Goal: Transaction & Acquisition: Purchase product/service

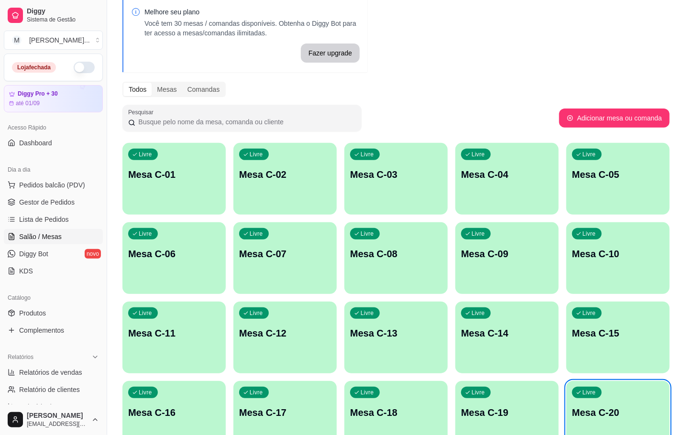
scroll to position [260, 0]
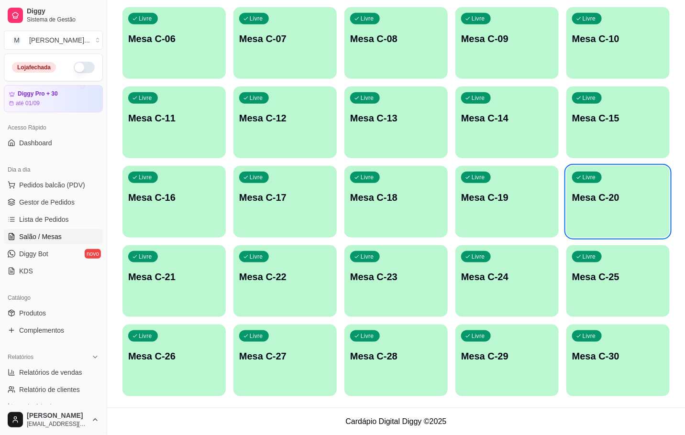
click at [603, 169] on div "Livre Mesa C-20" at bounding box center [617, 196] width 103 height 60
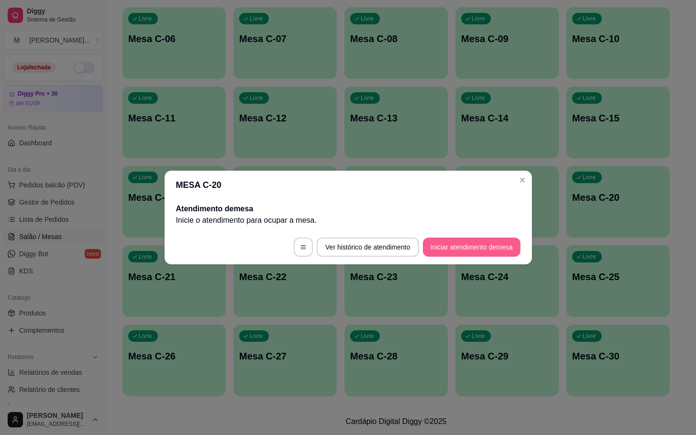
click at [516, 250] on button "Iniciar atendimento de mesa" at bounding box center [472, 247] width 98 height 19
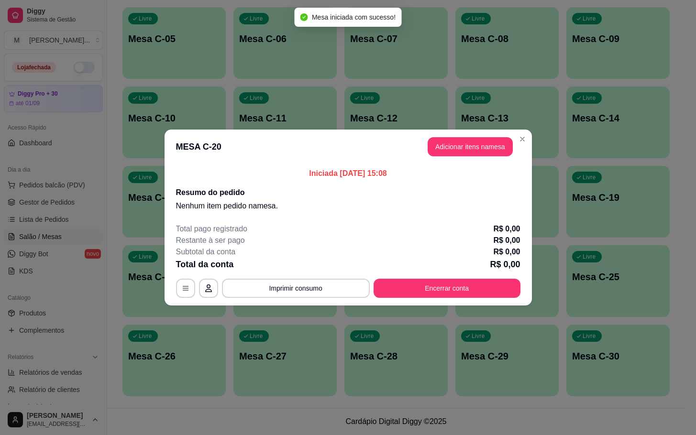
click at [485, 147] on button "Adicionar itens na mesa" at bounding box center [470, 146] width 85 height 19
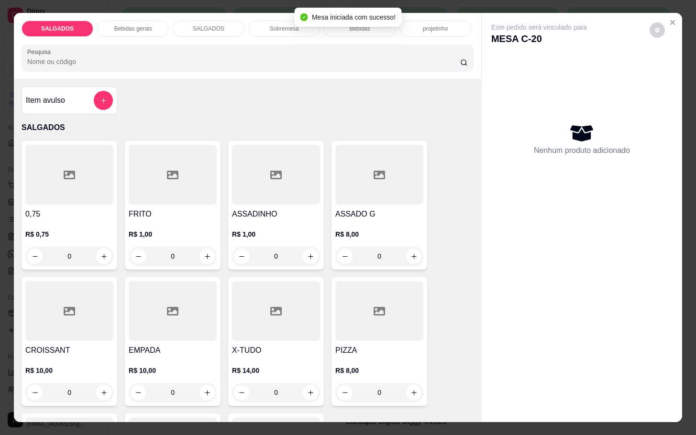
click at [392, 195] on div at bounding box center [379, 175] width 88 height 60
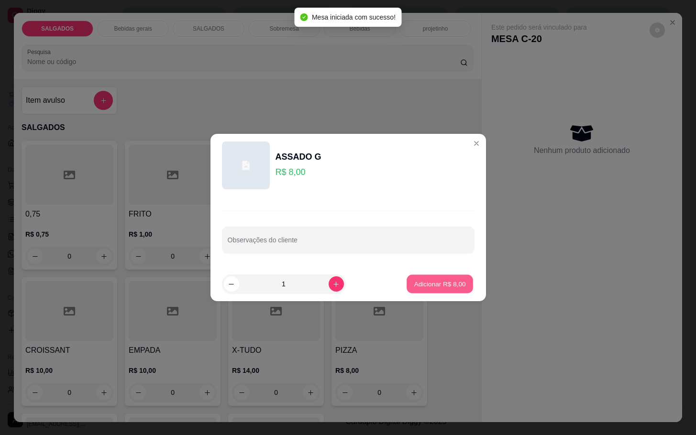
click at [426, 280] on p "Adicionar R$ 8,00" at bounding box center [440, 283] width 52 height 9
type input "1"
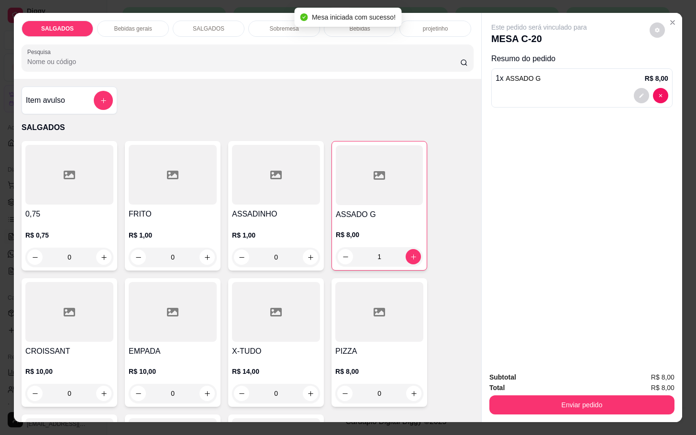
click at [154, 187] on div at bounding box center [173, 175] width 88 height 60
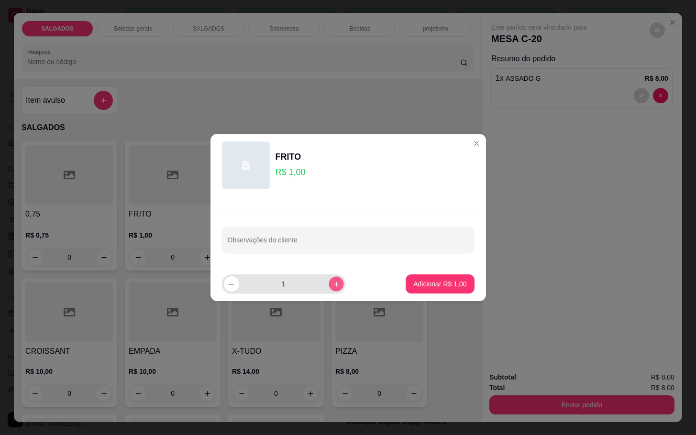
click at [332, 283] on icon "increase-product-quantity" at bounding box center [335, 284] width 7 height 7
click at [329, 283] on button "increase-product-quantity" at bounding box center [336, 283] width 15 height 15
type input "5"
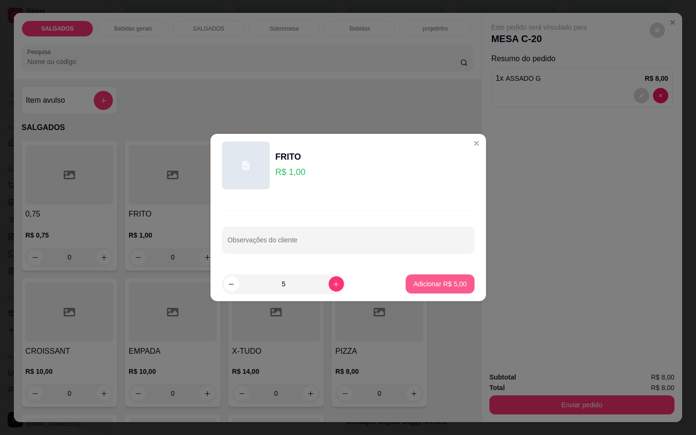
click at [461, 284] on button "Adicionar R$ 5,00" at bounding box center [440, 284] width 68 height 19
type input "5"
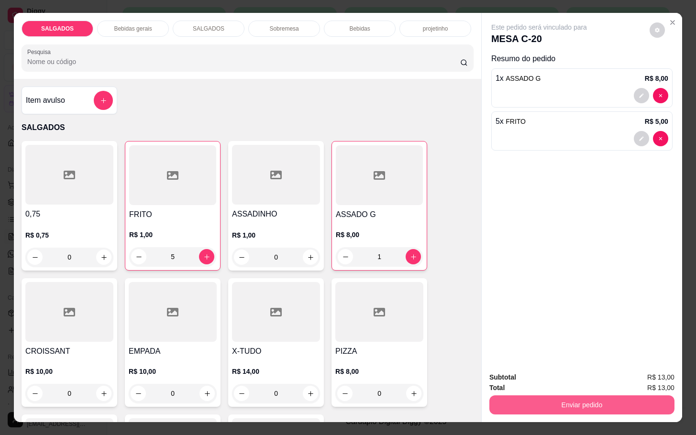
click at [538, 395] on button "Enviar pedido" at bounding box center [581, 404] width 185 height 19
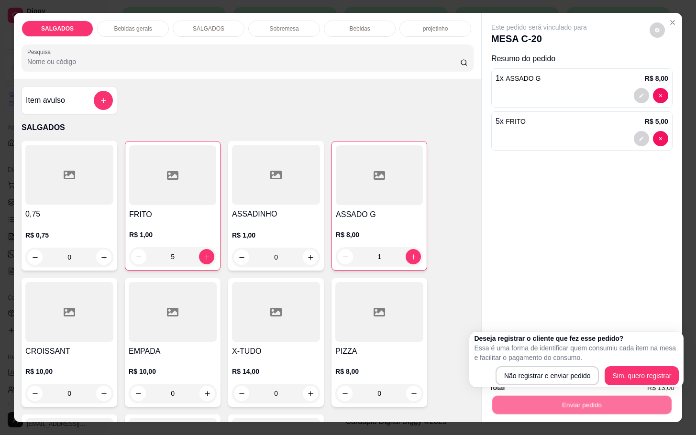
click at [551, 365] on div "Deseja registrar o cliente que fez esse pedido? Essa é uma forma de identificar…" at bounding box center [576, 360] width 205 height 52
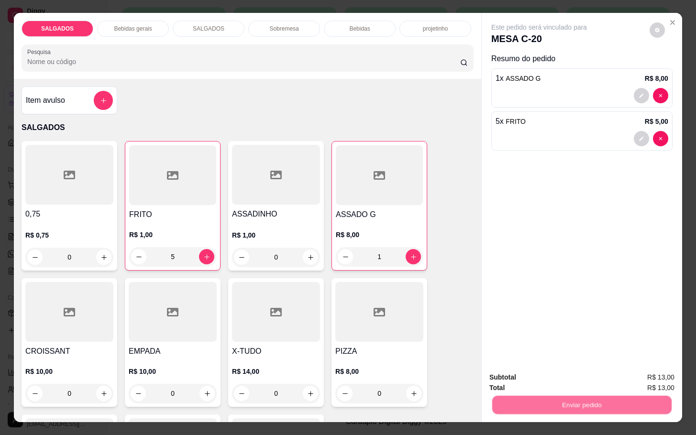
click at [552, 368] on button "Não registrar e enviar pedido" at bounding box center [548, 376] width 97 height 18
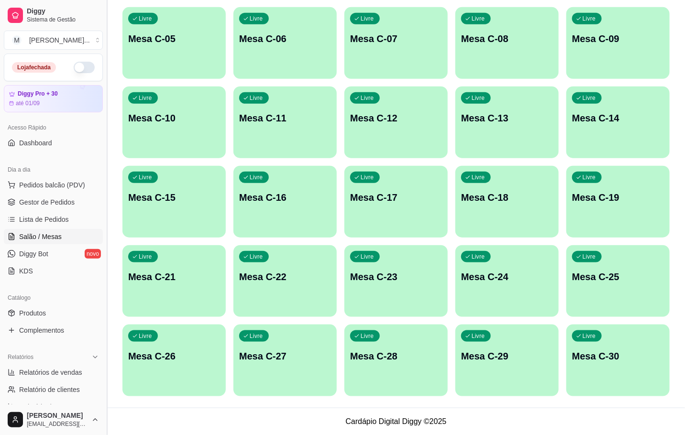
click at [104, 363] on button "Toggle Sidebar" at bounding box center [107, 217] width 8 height 435
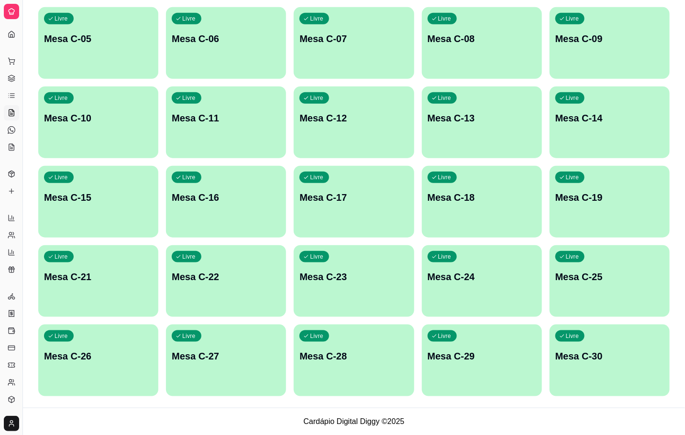
drag, startPoint x: 26, startPoint y: 195, endPoint x: 254, endPoint y: 148, distance: 233.4
click at [254, 148] on div "Diggy Sistema de Gestão M Mila Salgados ... Loja fechada Diggy Pro + 30 até 01/…" at bounding box center [342, 87] width 685 height 695
drag, startPoint x: 23, startPoint y: 171, endPoint x: 417, endPoint y: 168, distance: 394.6
click at [417, 168] on div "Diggy Sistema de Gestão M Mila Salgados ... Loja fechada Diggy Pro + 30 até 01/…" at bounding box center [342, 87] width 685 height 695
click at [19, 192] on button "Toggle Sidebar" at bounding box center [23, 217] width 8 height 435
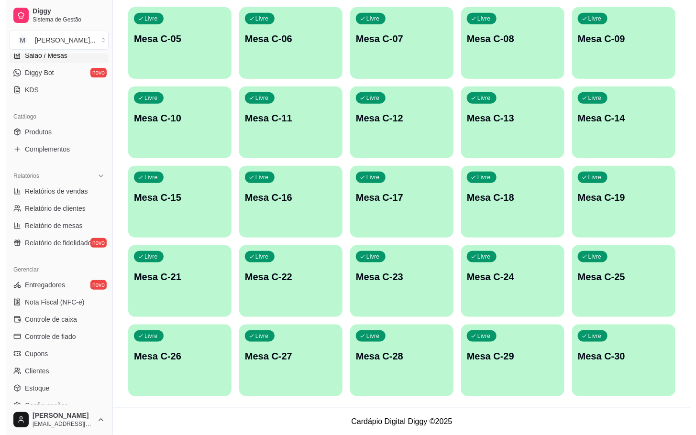
scroll to position [116, 0]
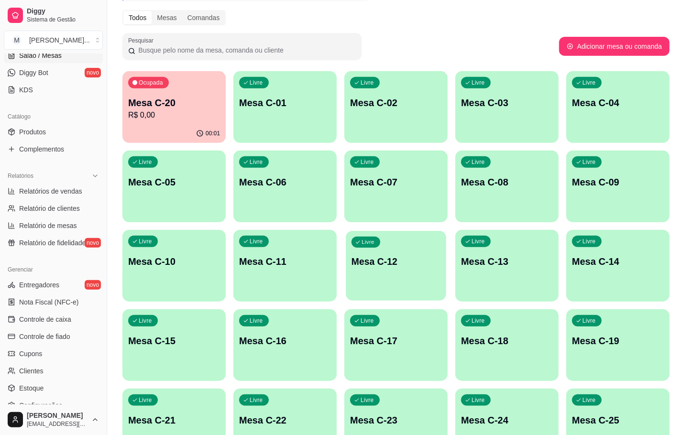
click at [367, 292] on div "button" at bounding box center [396, 294] width 100 height 11
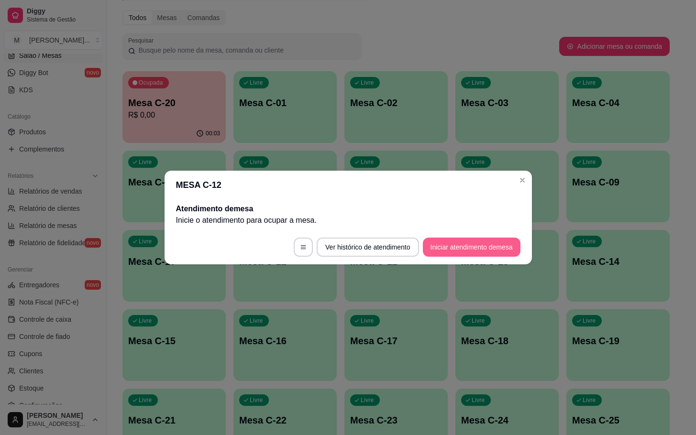
click at [516, 244] on button "Iniciar atendimento de mesa" at bounding box center [472, 247] width 98 height 19
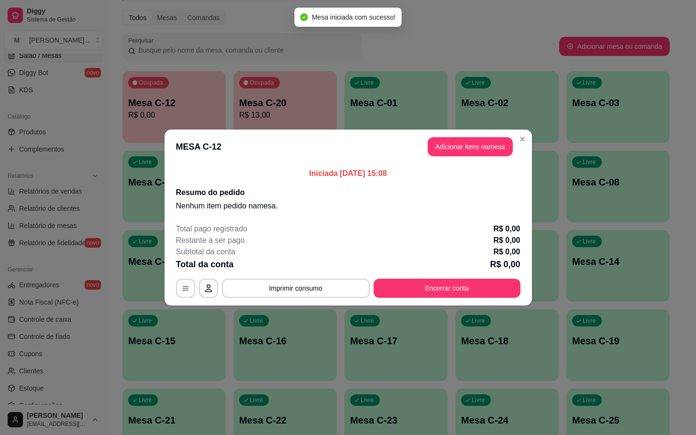
click at [465, 139] on button "Adicionar itens na mesa" at bounding box center [470, 146] width 85 height 19
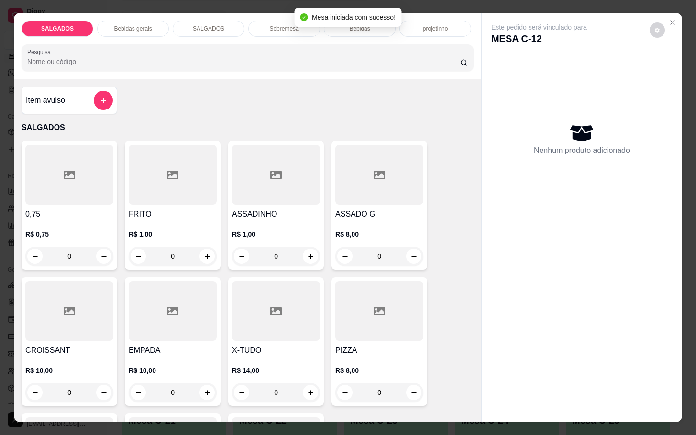
click at [169, 192] on div at bounding box center [173, 175] width 88 height 60
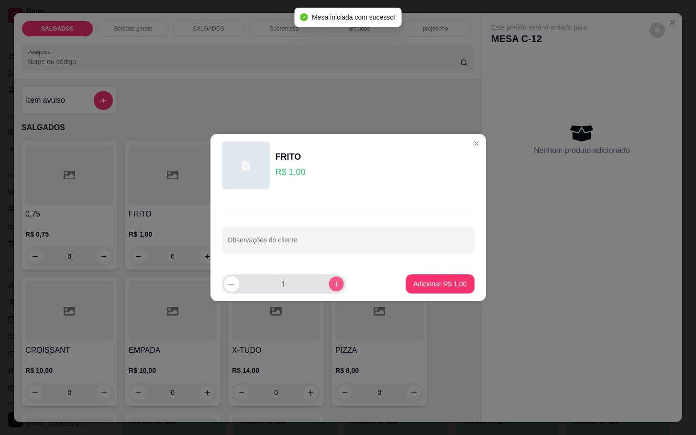
click at [329, 277] on button "increase-product-quantity" at bounding box center [336, 283] width 15 height 15
click at [331, 279] on button "increase-product-quantity" at bounding box center [336, 283] width 15 height 15
click at [331, 278] on button "increase-product-quantity" at bounding box center [336, 283] width 15 height 15
type input "4"
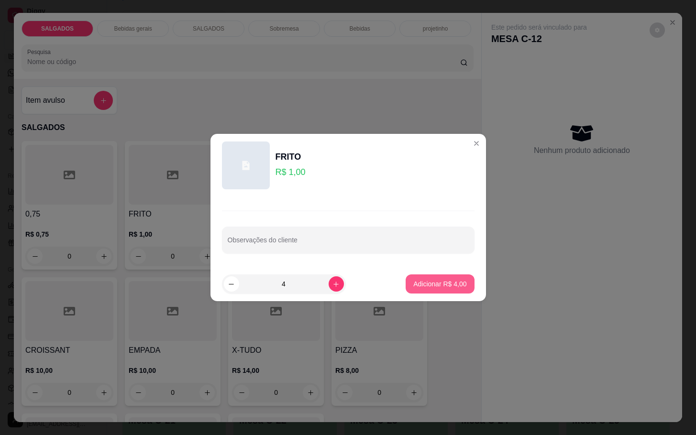
click at [413, 286] on p "Adicionar R$ 4,00" at bounding box center [439, 284] width 53 height 10
type input "4"
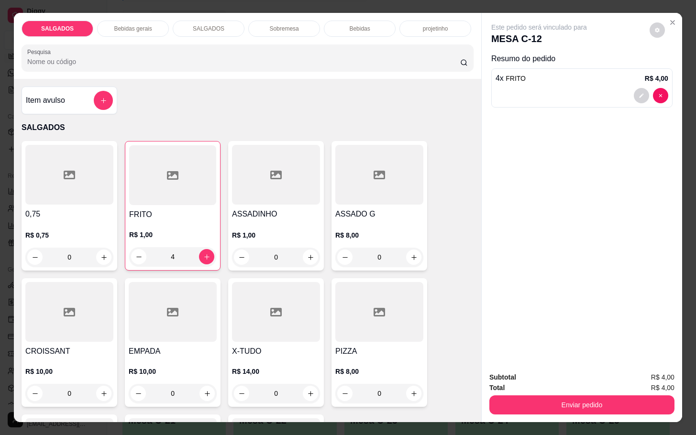
click at [340, 328] on div at bounding box center [379, 312] width 88 height 60
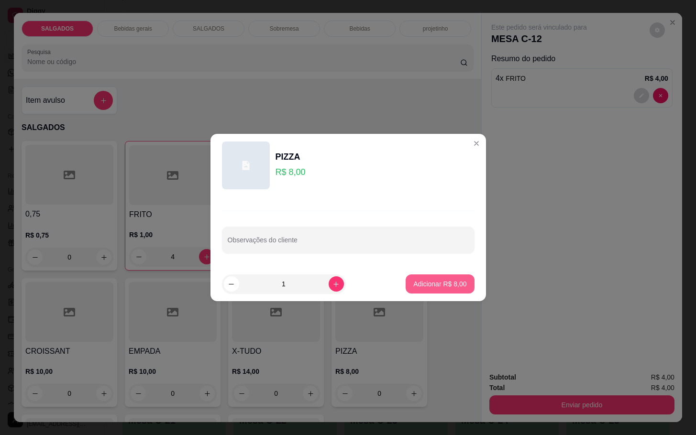
click at [420, 287] on p "Adicionar R$ 8,00" at bounding box center [439, 284] width 53 height 10
type input "1"
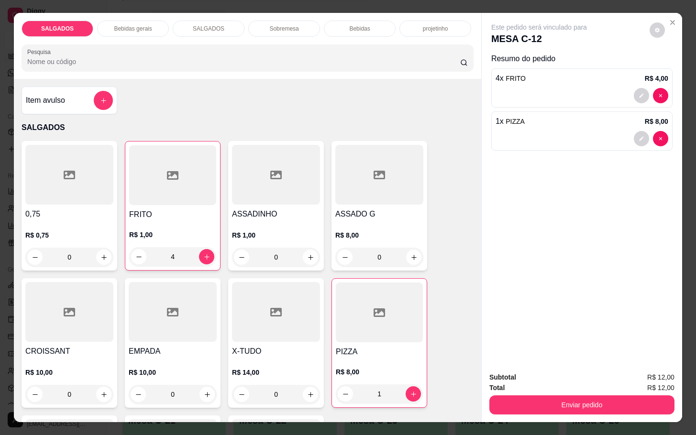
click at [522, 409] on div "Subtotal R$ 12,00 Total R$ 12,00 Enviar pedido" at bounding box center [582, 393] width 200 height 58
click at [521, 395] on button "Enviar pedido" at bounding box center [581, 404] width 185 height 19
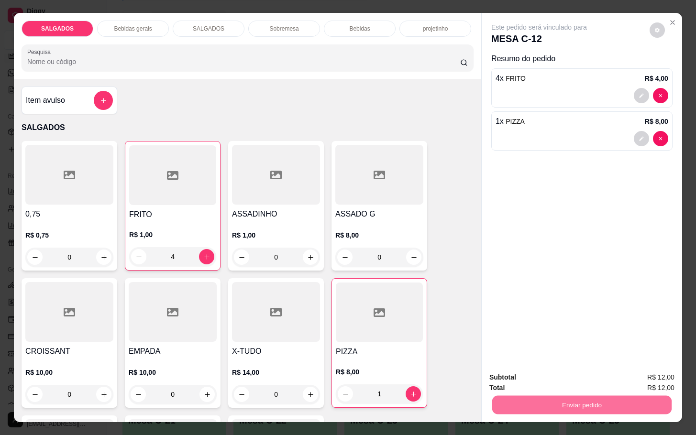
click at [528, 369] on button "Não registrar e enviar pedido" at bounding box center [548, 376] width 99 height 18
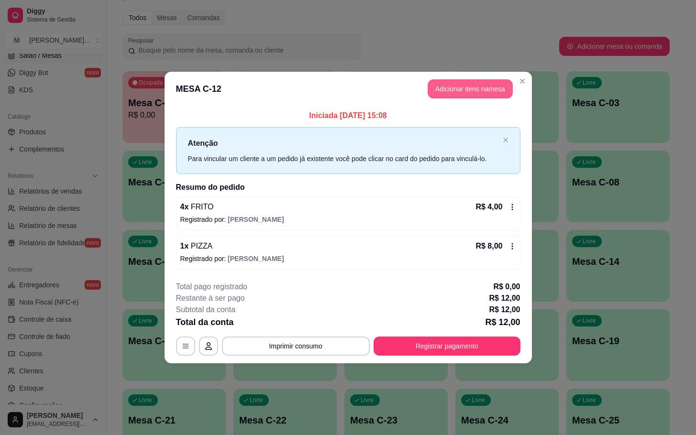
click at [471, 83] on button "Adicionar itens na mesa" at bounding box center [470, 88] width 85 height 19
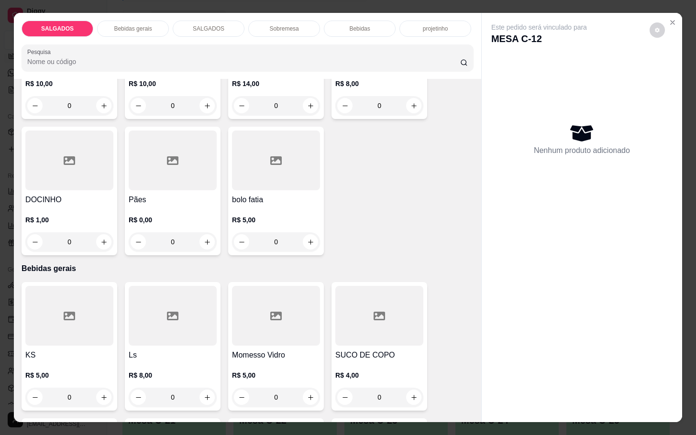
scroll to position [359, 0]
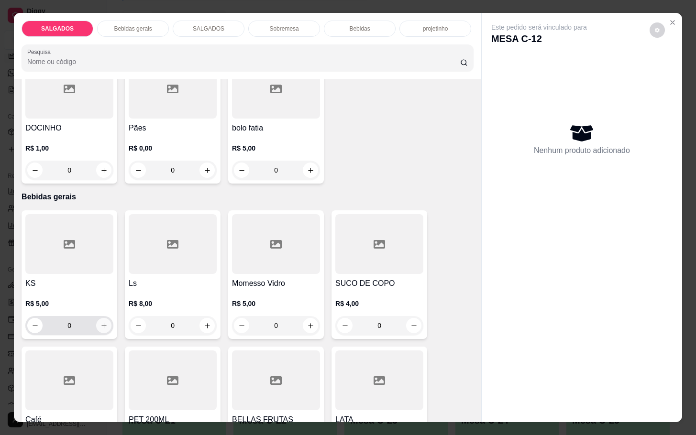
click at [101, 326] on button "increase-product-quantity" at bounding box center [103, 325] width 15 height 15
type input "1"
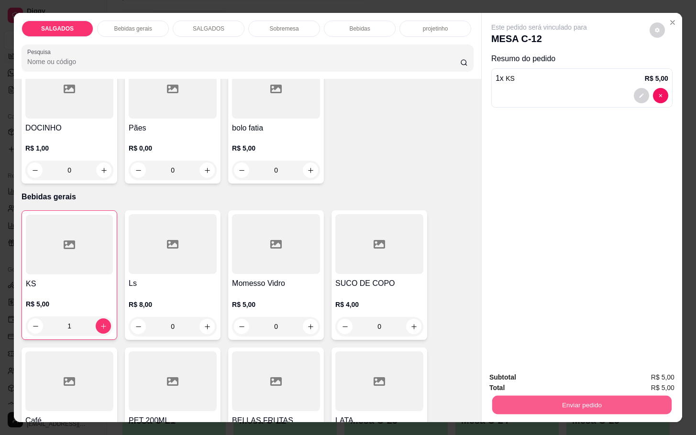
click at [536, 395] on button "Enviar pedido" at bounding box center [581, 404] width 179 height 19
click at [527, 374] on button "Não registrar e enviar pedido" at bounding box center [548, 376] width 97 height 18
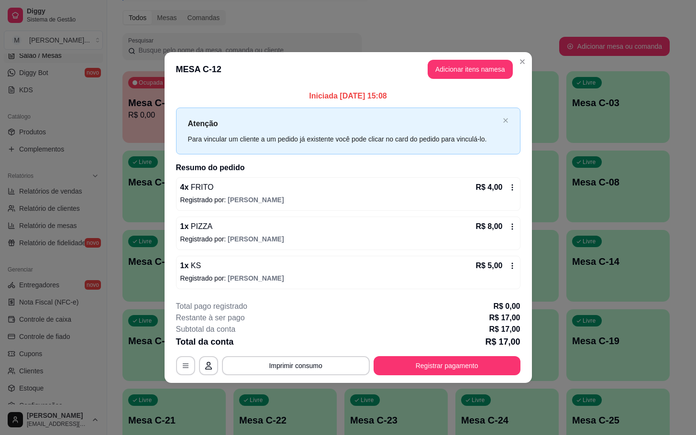
click at [467, 79] on header "MESA C-12 Adicionar itens na mesa" at bounding box center [348, 69] width 367 height 34
click at [459, 74] on button "Adicionar itens na mesa" at bounding box center [470, 69] width 85 height 19
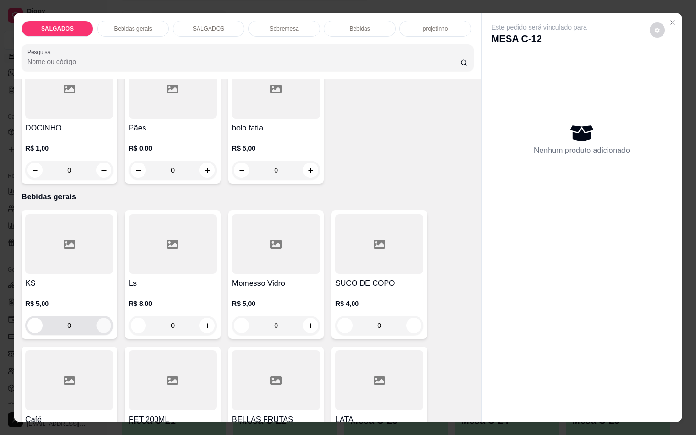
click at [98, 326] on button "increase-product-quantity" at bounding box center [104, 326] width 15 height 15
type input "1"
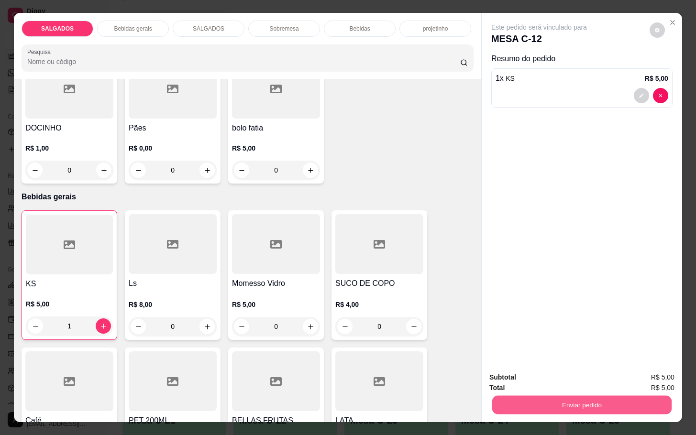
click at [603, 393] on div "Enviar pedido" at bounding box center [581, 404] width 185 height 22
click at [521, 397] on button "Enviar pedido" at bounding box center [581, 404] width 185 height 19
click at [534, 384] on button "Não registrar e enviar pedido" at bounding box center [548, 376] width 97 height 18
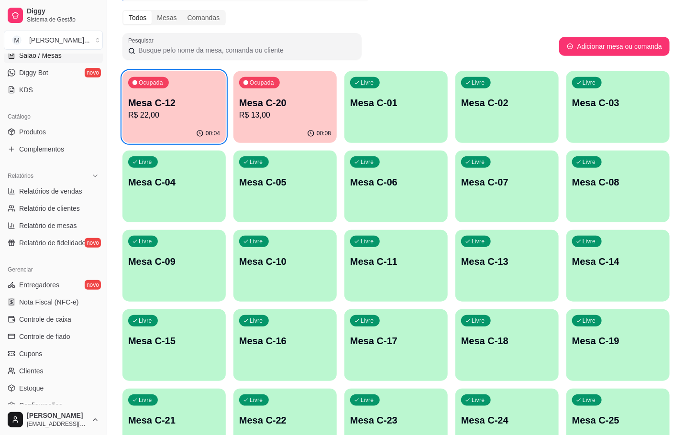
click at [310, 121] on div "Ocupada Mesa C-20 R$ 13,00" at bounding box center [284, 97] width 103 height 53
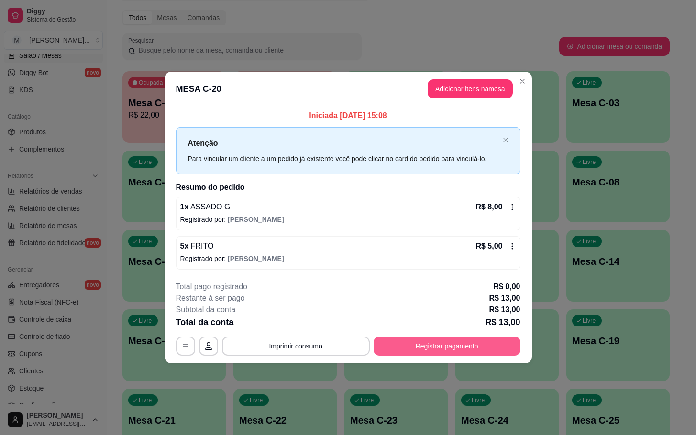
click at [428, 353] on button "Registrar pagamento" at bounding box center [447, 346] width 147 height 19
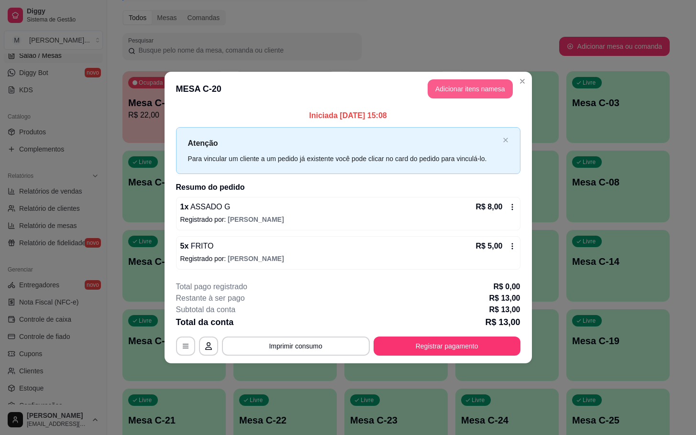
click at [456, 97] on button "Adicionar itens na mesa" at bounding box center [470, 88] width 85 height 19
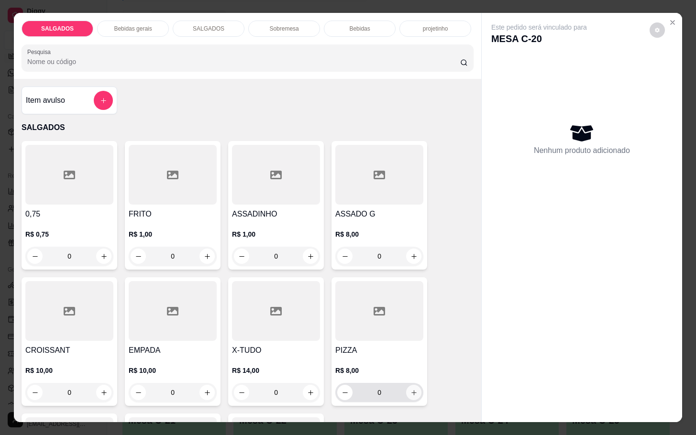
click at [406, 385] on button "increase-product-quantity" at bounding box center [413, 392] width 15 height 15
type input "1"
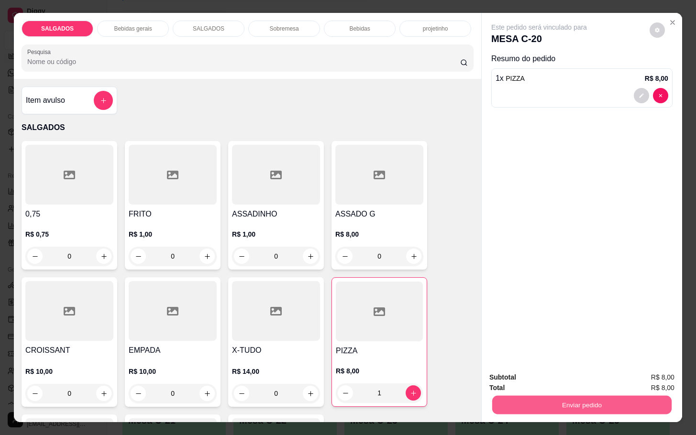
click at [541, 404] on button "Enviar pedido" at bounding box center [581, 404] width 179 height 19
click at [531, 370] on button "Não registrar e enviar pedido" at bounding box center [548, 376] width 97 height 18
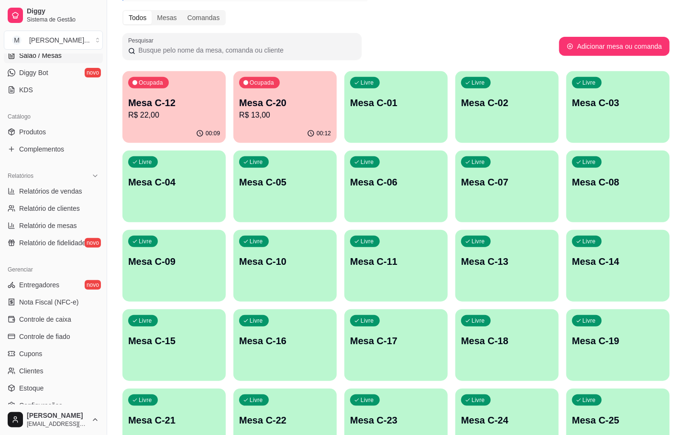
click at [254, 121] on div "Ocupada Mesa C-20 R$ 13,00" at bounding box center [284, 97] width 103 height 53
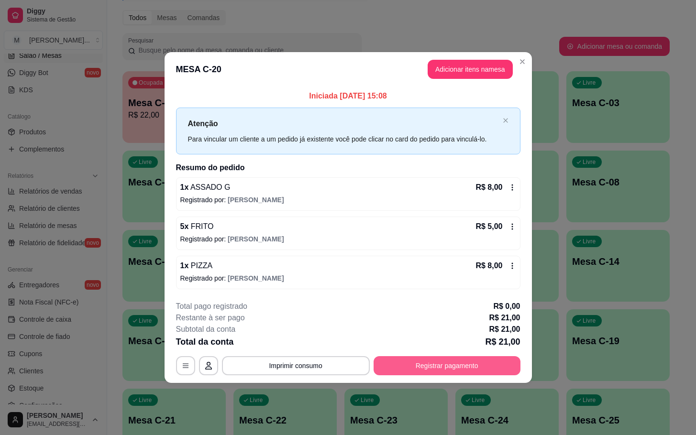
click at [439, 366] on button "Registrar pagamento" at bounding box center [447, 365] width 147 height 19
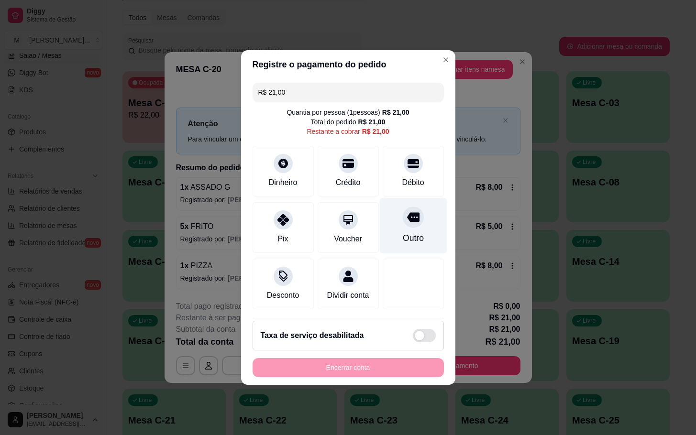
click at [407, 222] on div "Outro" at bounding box center [412, 226] width 67 height 56
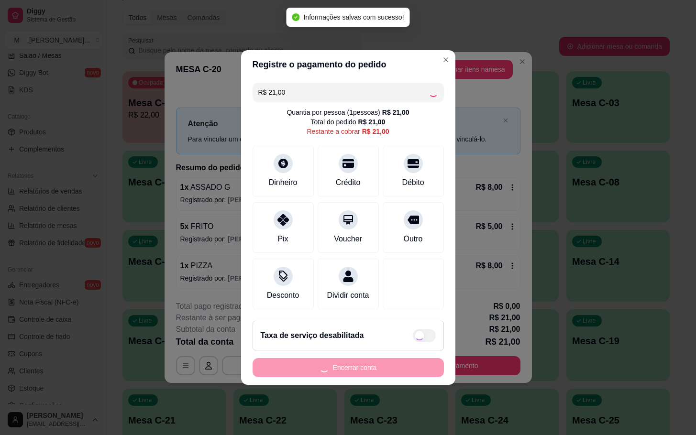
type input "R$ 0,00"
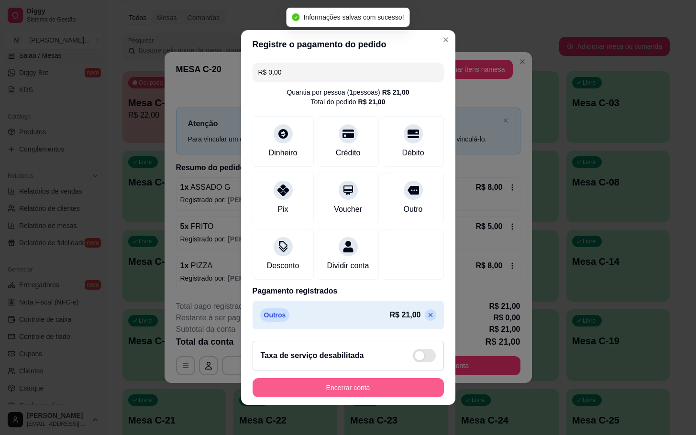
click at [362, 395] on button "Encerrar conta" at bounding box center [348, 387] width 191 height 19
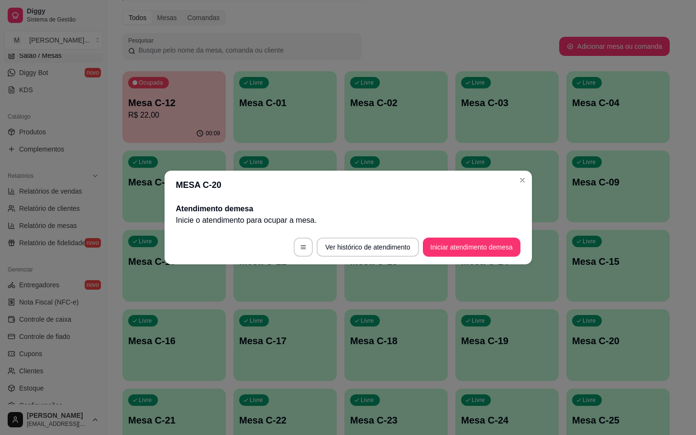
click at [168, 194] on header "MESA C-20" at bounding box center [348, 185] width 367 height 29
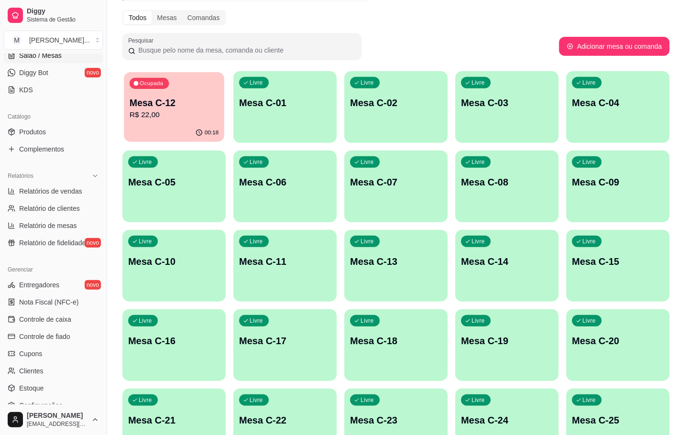
click at [191, 113] on p "R$ 22,00" at bounding box center [174, 115] width 89 height 11
